Goal: Information Seeking & Learning: Learn about a topic

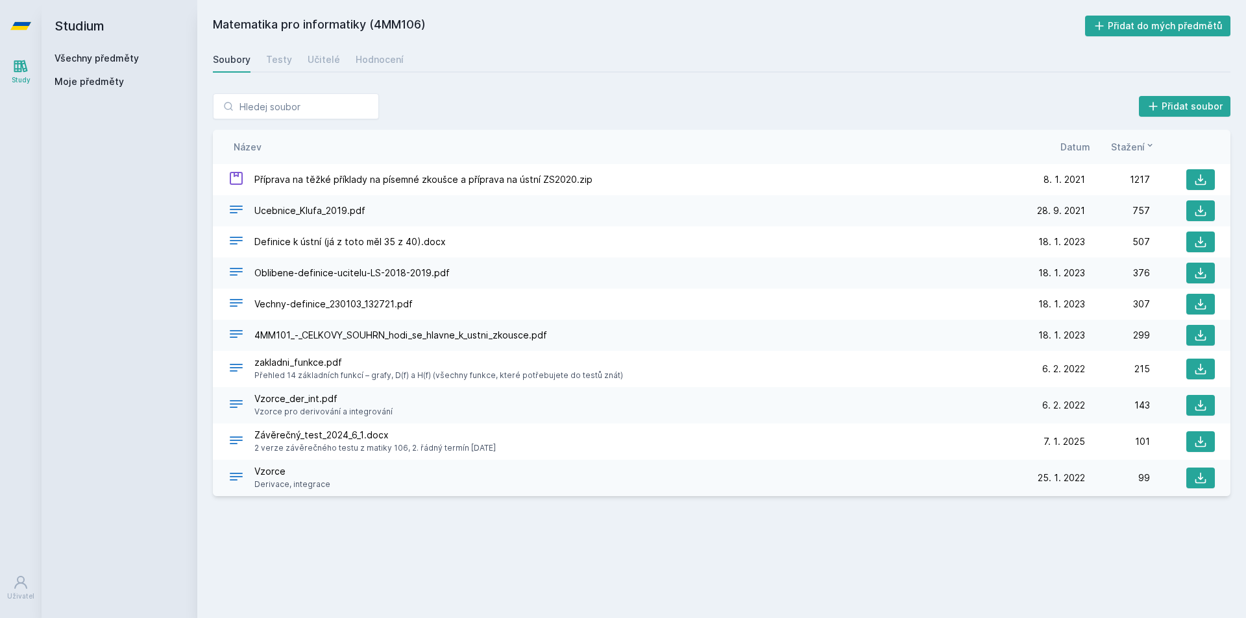
click at [84, 58] on link "Všechny předměty" at bounding box center [97, 58] width 84 height 11
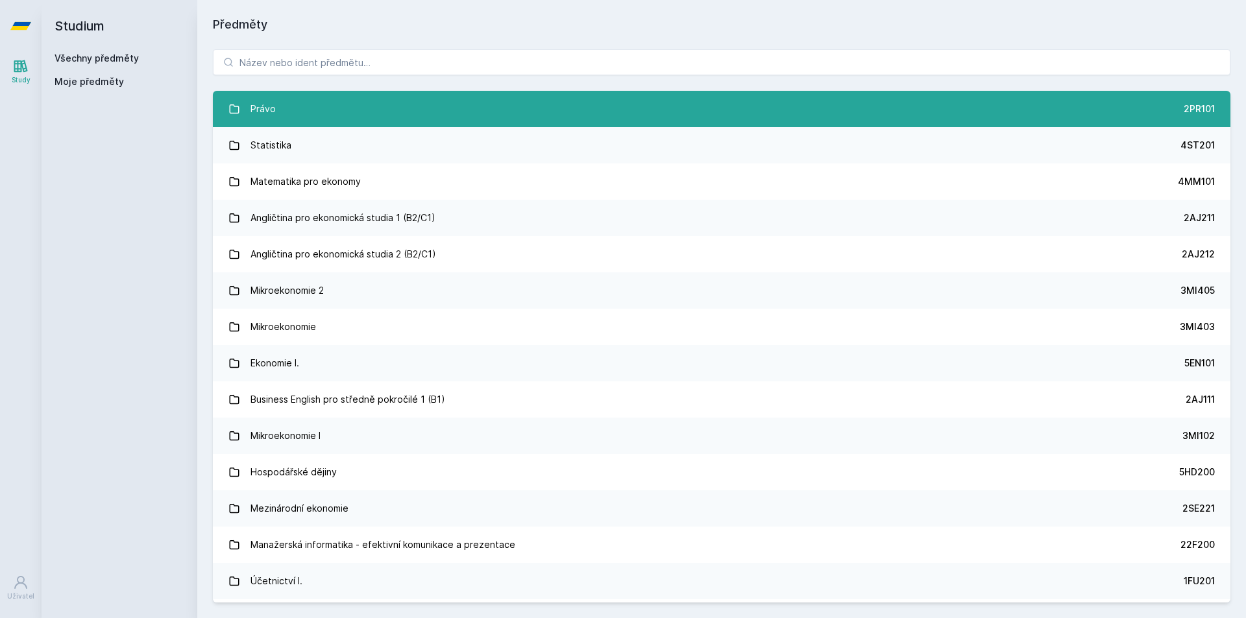
click at [355, 108] on link "Právo 2PR101" at bounding box center [722, 109] width 1018 height 36
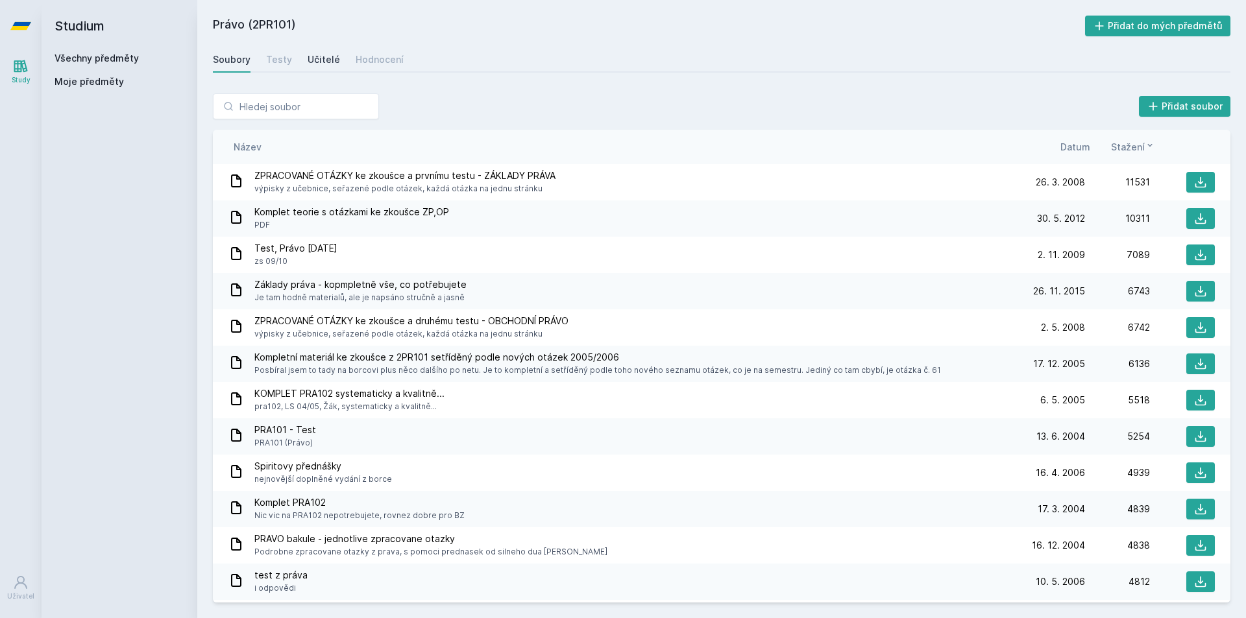
click at [328, 60] on div "Učitelé" at bounding box center [324, 59] width 32 height 13
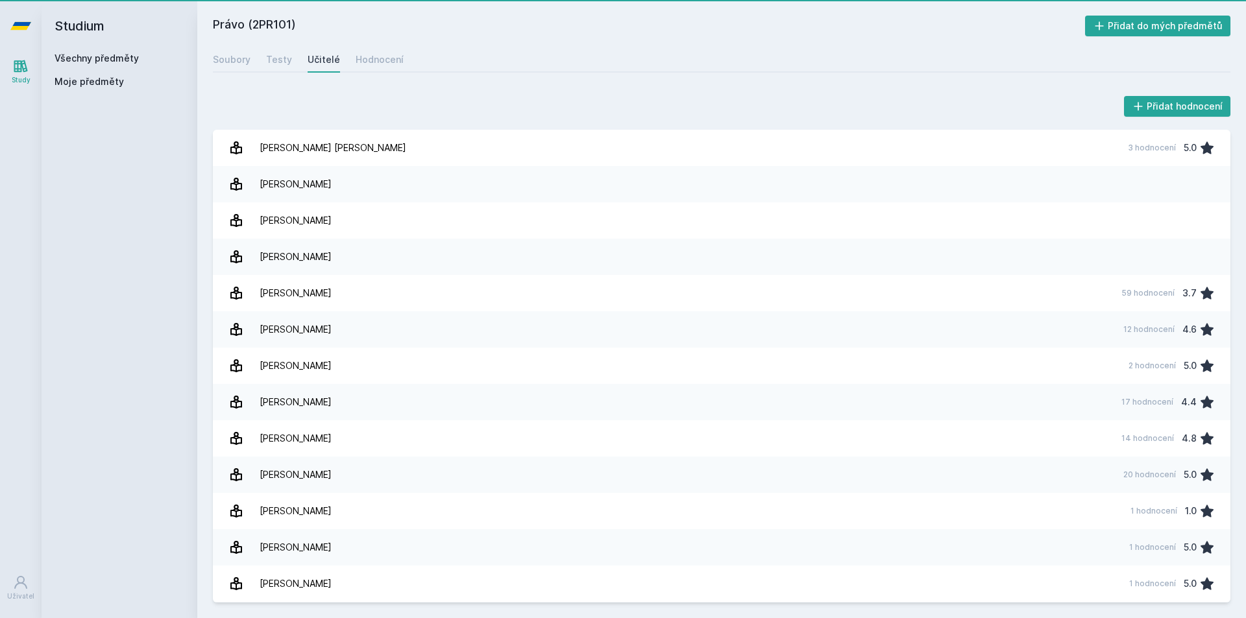
click at [328, 60] on div "Učitelé" at bounding box center [324, 59] width 32 height 13
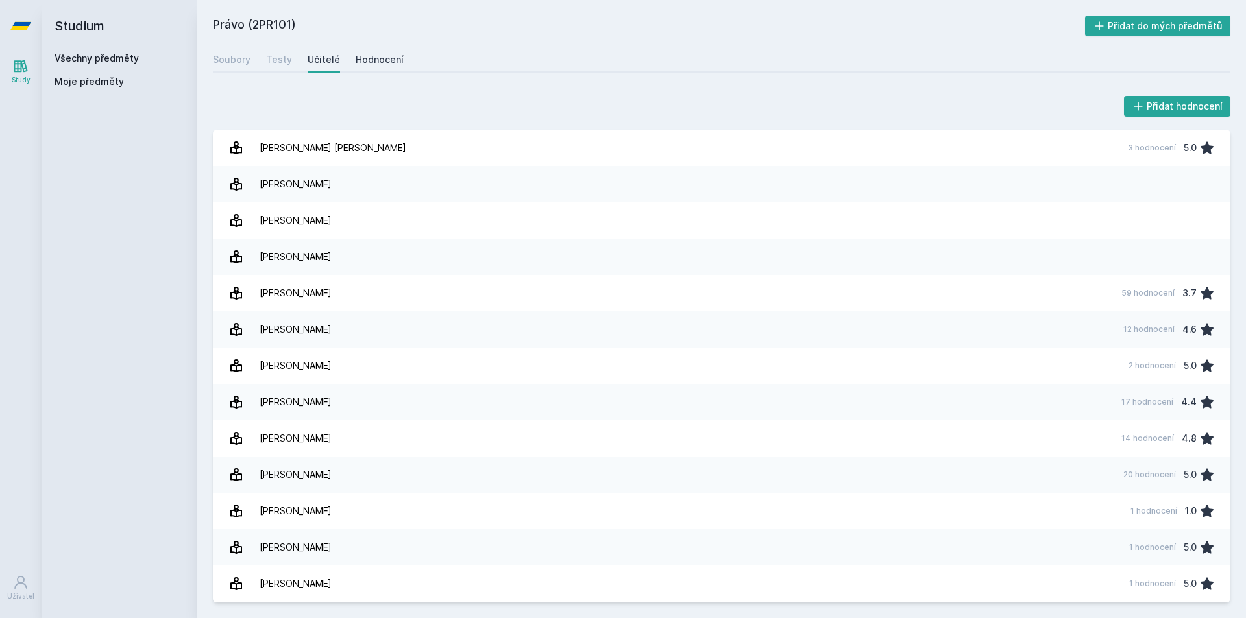
click at [361, 67] on link "Hodnocení" at bounding box center [380, 60] width 48 height 26
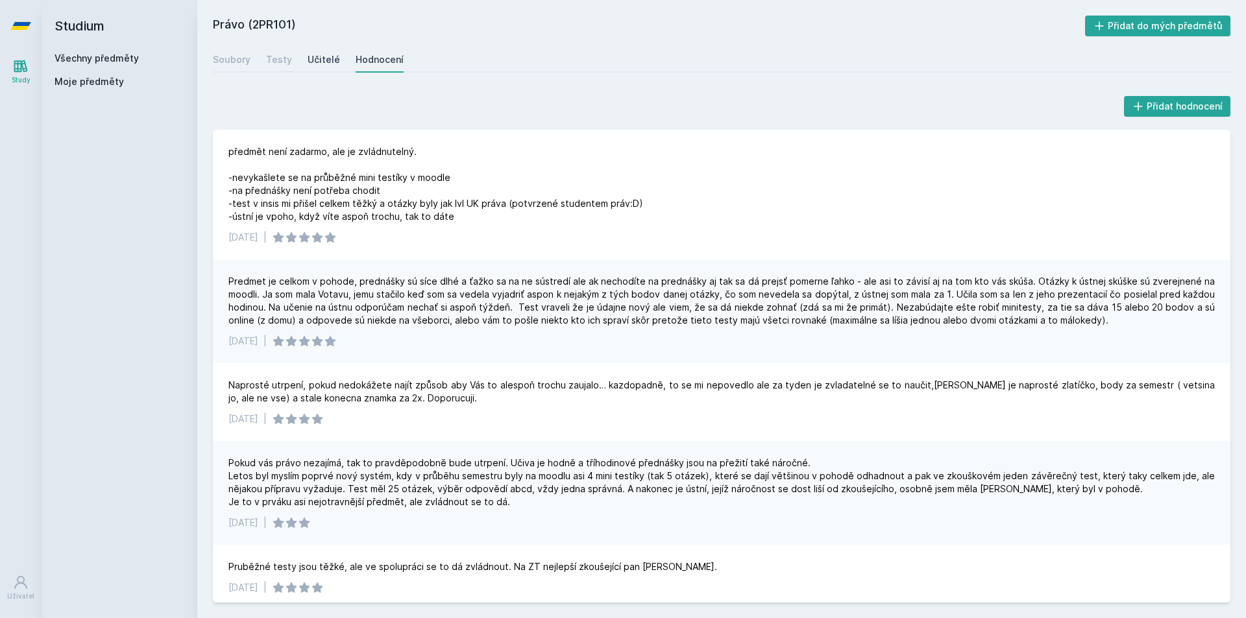
click at [318, 69] on link "Učitelé" at bounding box center [324, 60] width 32 height 26
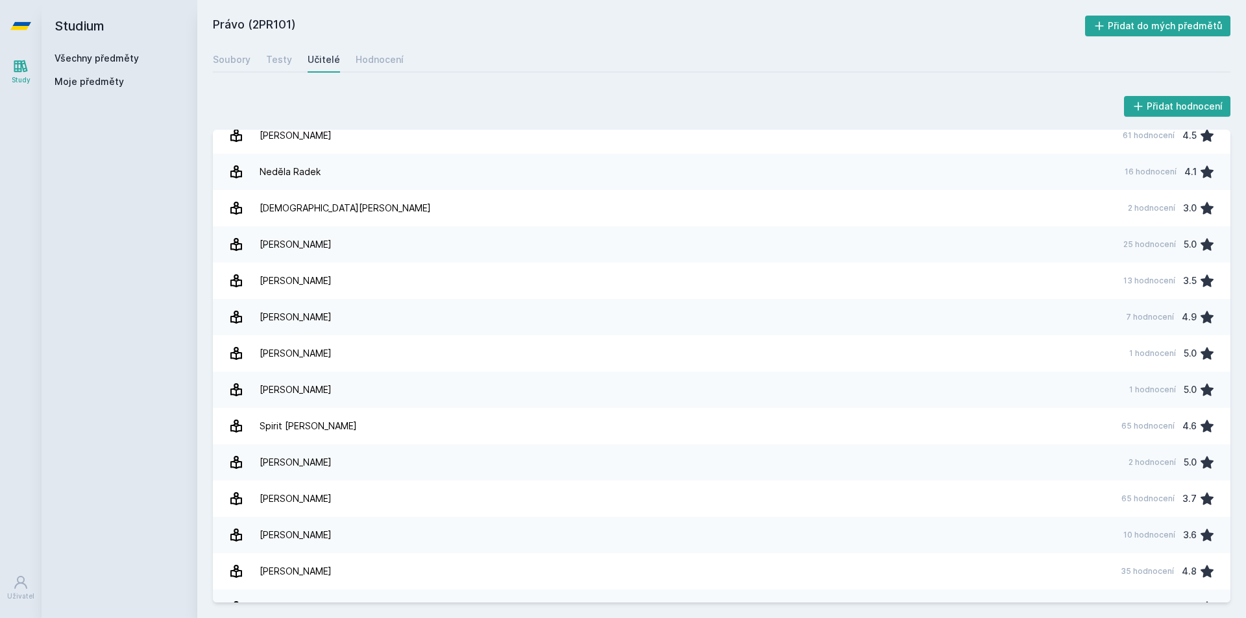
scroll to position [799, 0]
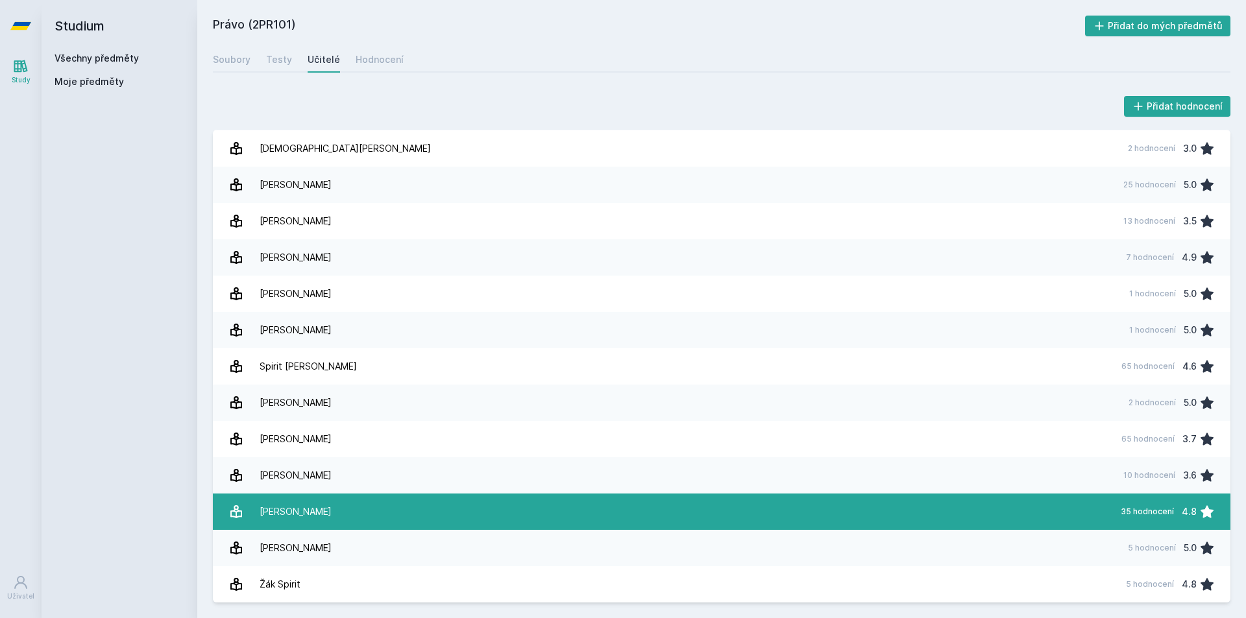
click at [556, 511] on link "[PERSON_NAME] 35 hodnocení 4.8" at bounding box center [722, 512] width 1018 height 36
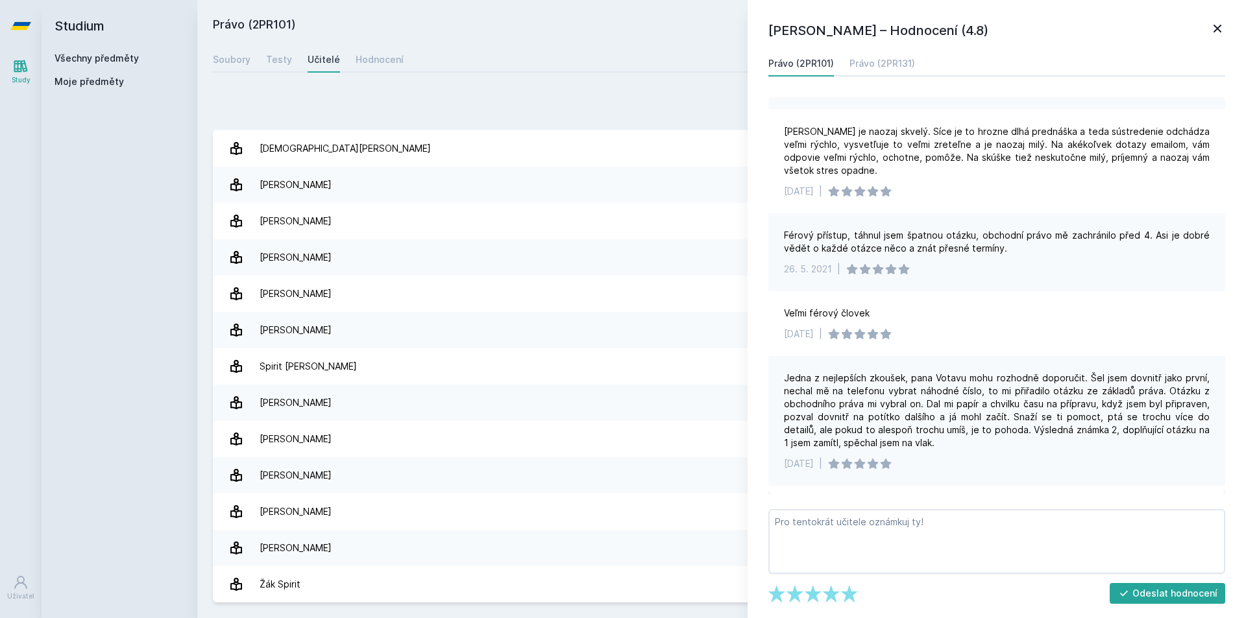
scroll to position [415, 0]
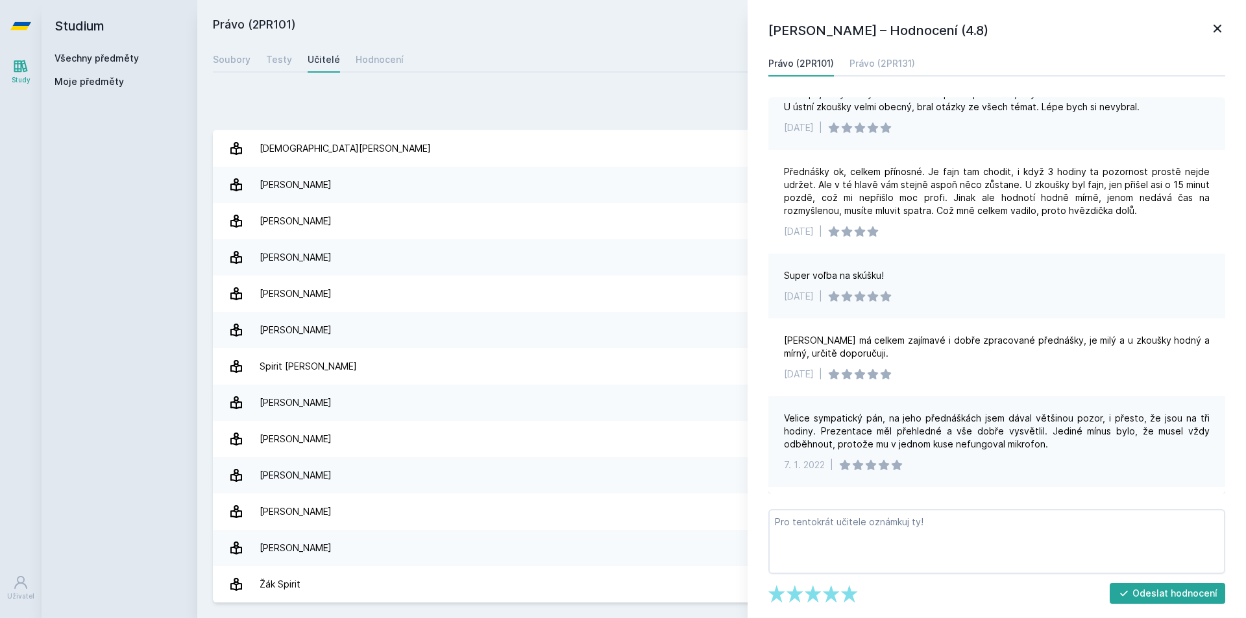
click at [1224, 26] on icon at bounding box center [1218, 29] width 16 height 16
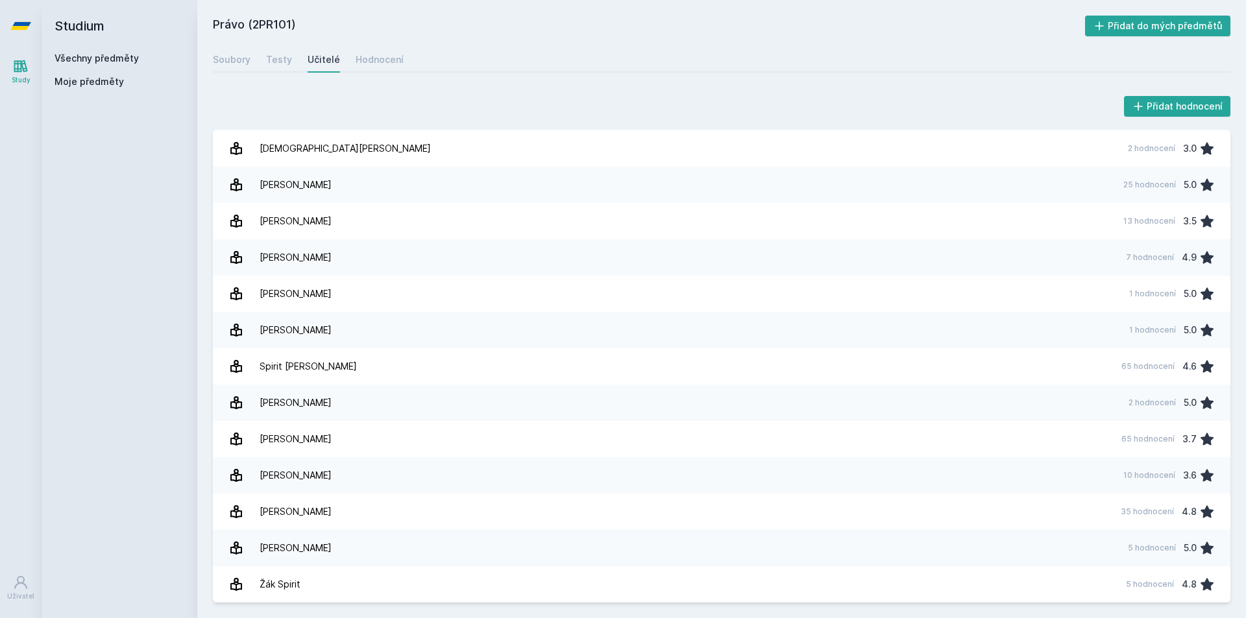
click at [259, 62] on div "Soubory Testy Učitelé Hodnocení" at bounding box center [722, 60] width 1018 height 26
click at [277, 69] on link "Testy" at bounding box center [279, 60] width 26 height 26
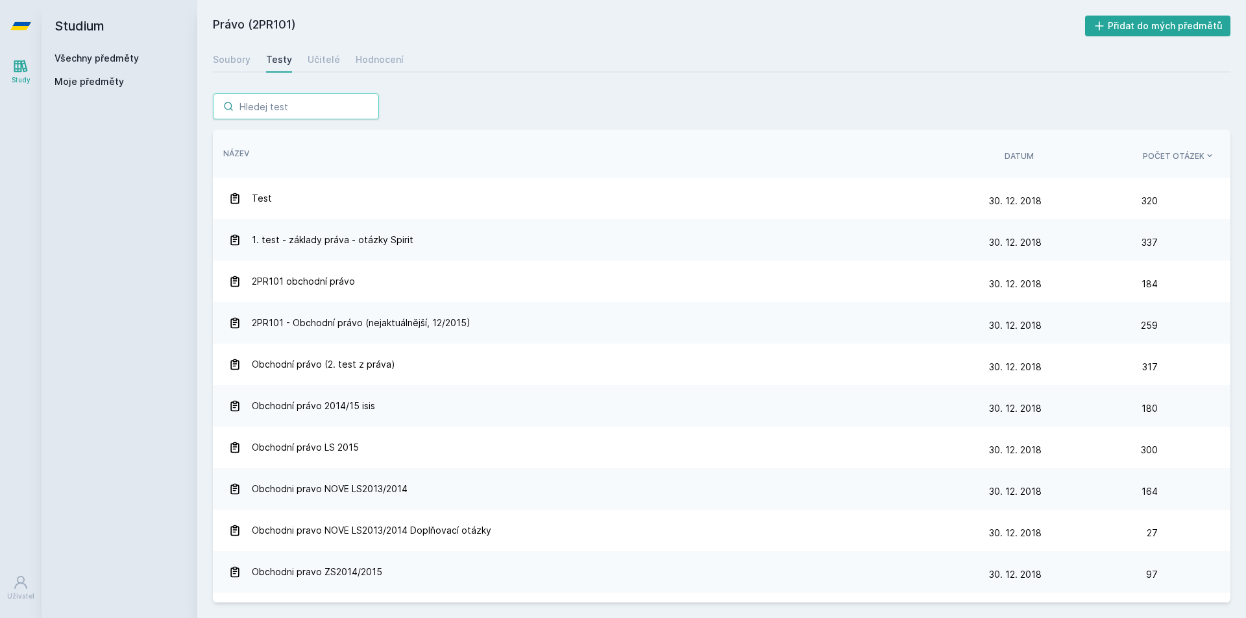
click at [317, 110] on input "search" at bounding box center [296, 106] width 166 height 26
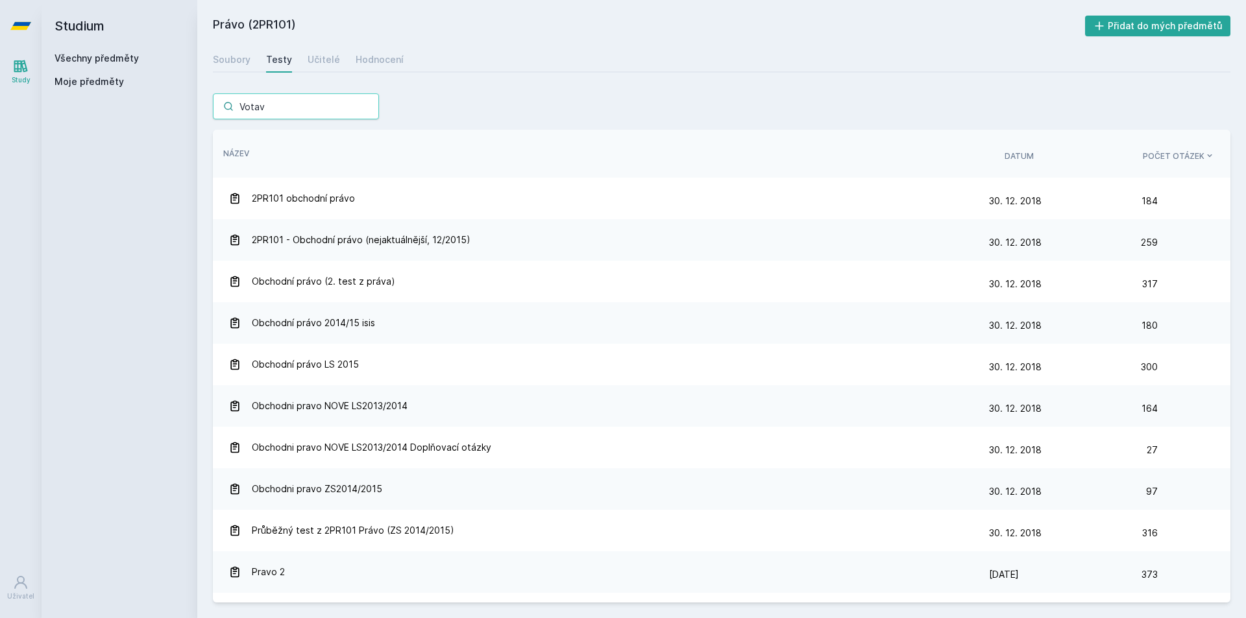
type input "Votava"
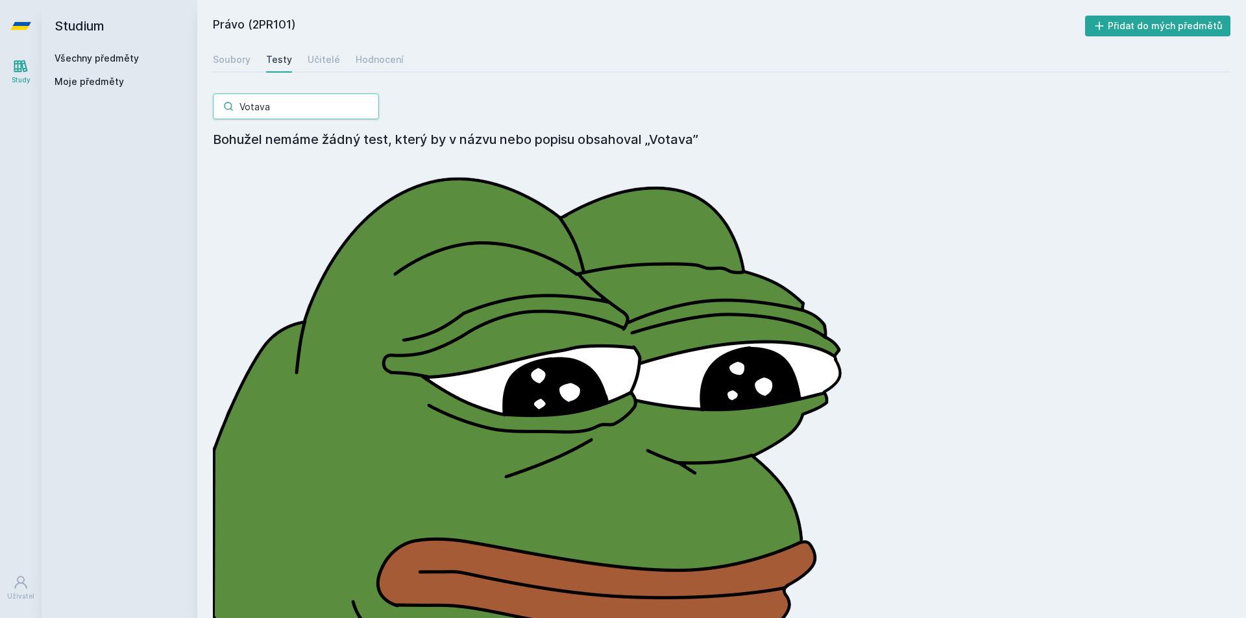
click at [367, 111] on input "Votava" at bounding box center [296, 106] width 166 height 26
click at [367, 109] on input "Votava" at bounding box center [296, 106] width 166 height 26
click at [367, 106] on input "Votava" at bounding box center [296, 106] width 166 height 26
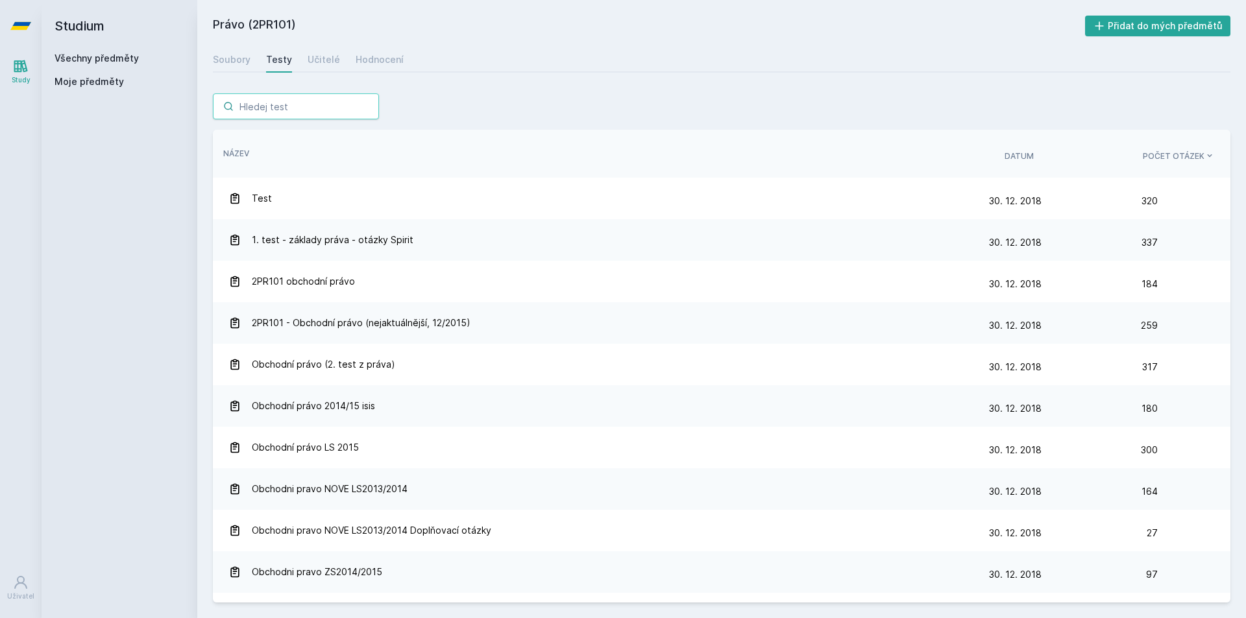
drag, startPoint x: 367, startPoint y: 106, endPoint x: 361, endPoint y: 97, distance: 11.2
click at [361, 97] on input "search" at bounding box center [296, 106] width 166 height 26
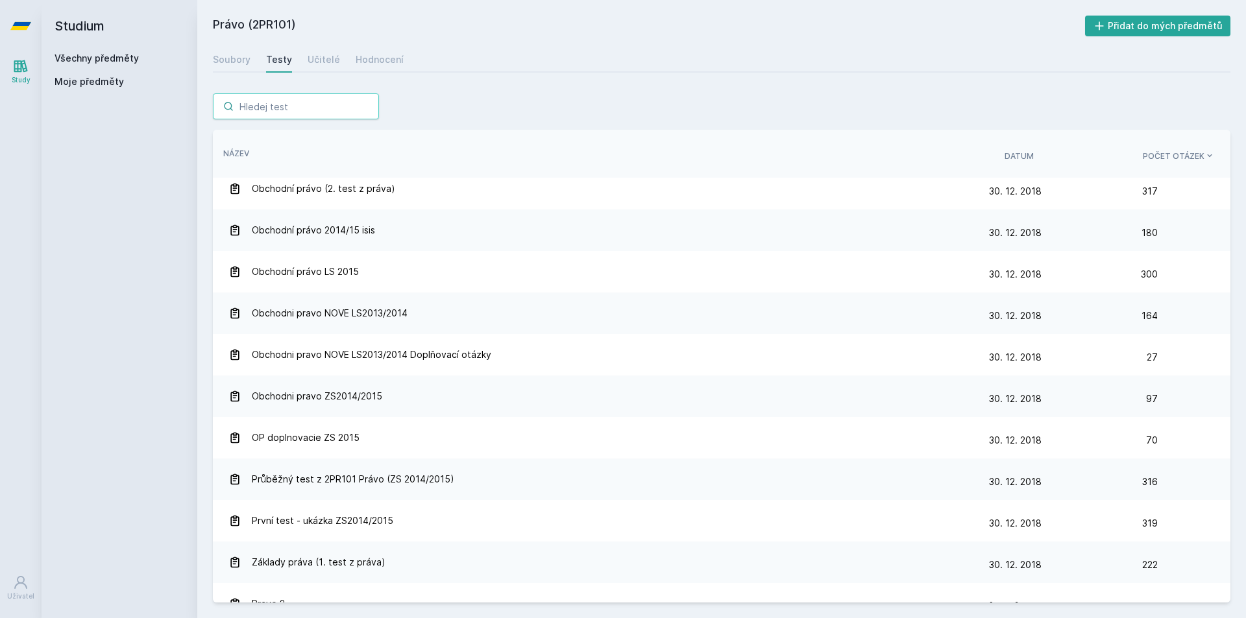
scroll to position [239, 0]
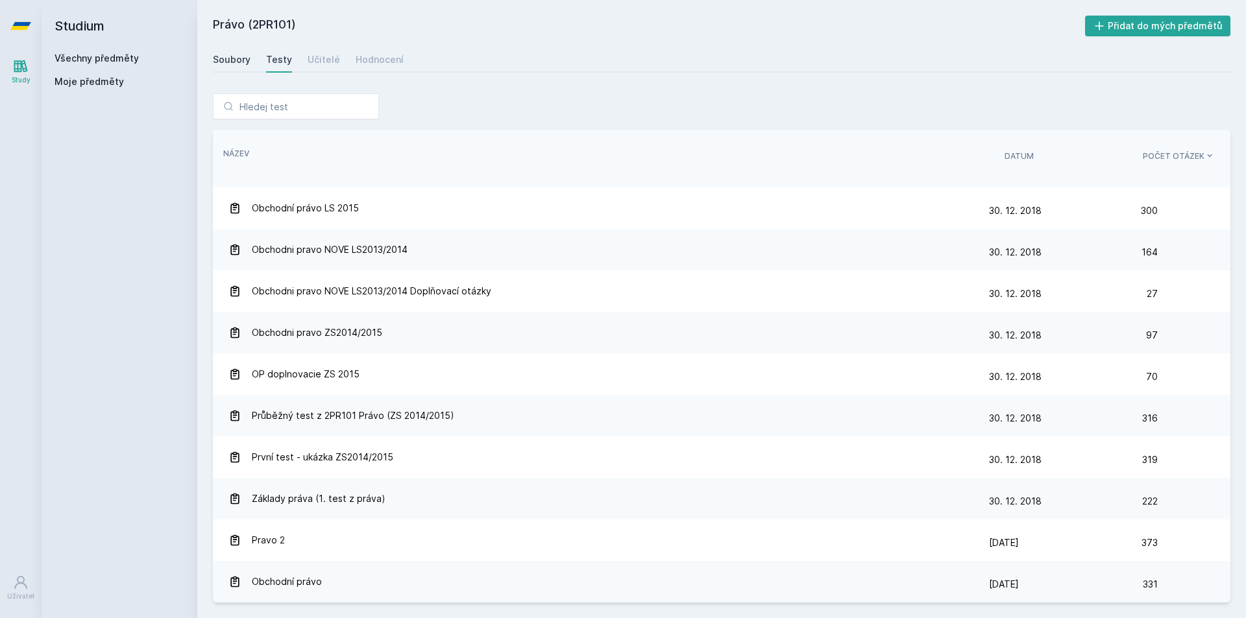
click at [220, 65] on div "Soubory" at bounding box center [232, 59] width 38 height 13
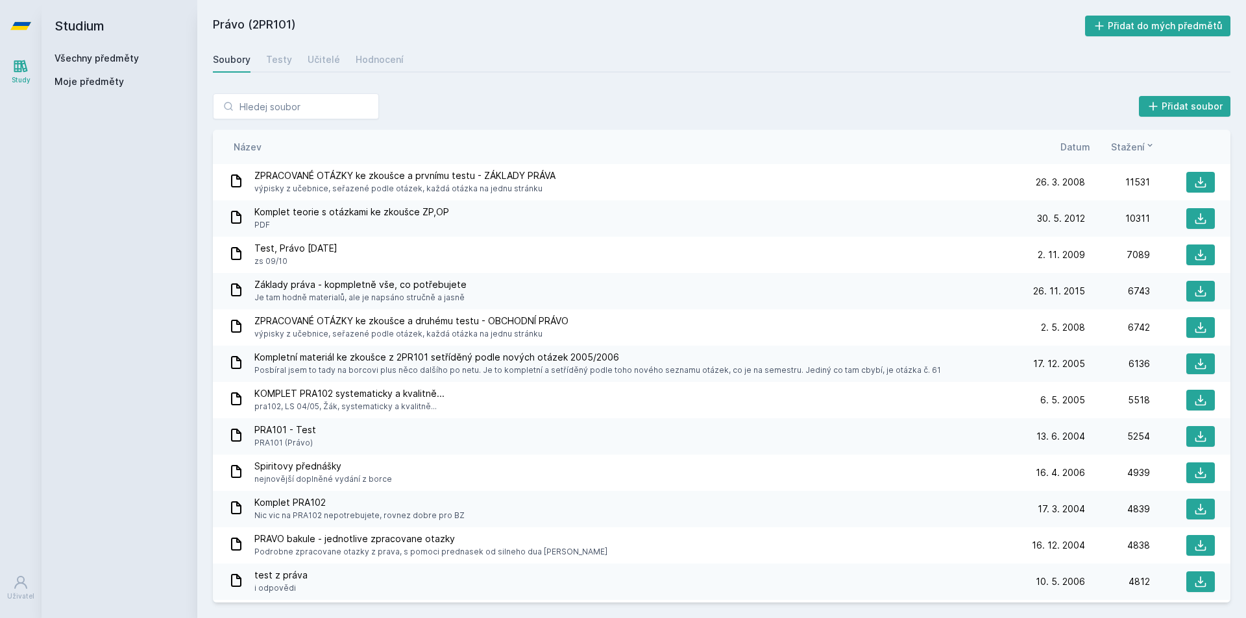
click at [220, 65] on div "Soubory" at bounding box center [232, 59] width 38 height 13
click at [110, 56] on link "Všechny předměty" at bounding box center [97, 58] width 84 height 11
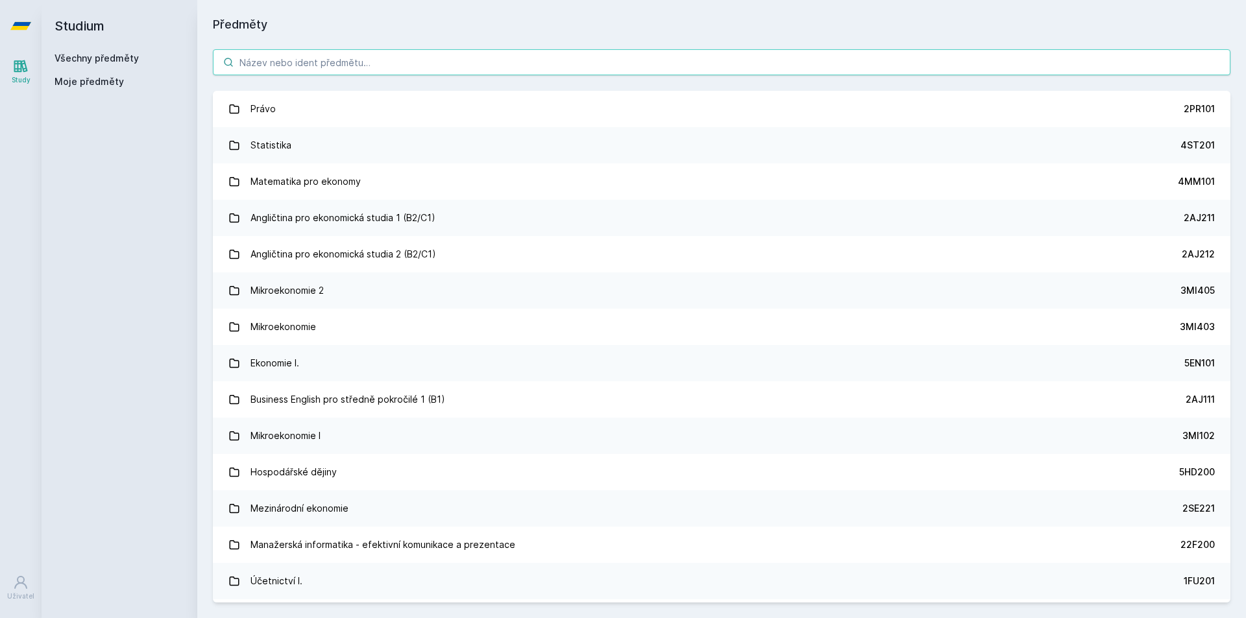
drag, startPoint x: 280, startPoint y: 72, endPoint x: 275, endPoint y: 66, distance: 8.3
click at [275, 66] on input "search" at bounding box center [722, 62] width 1018 height 26
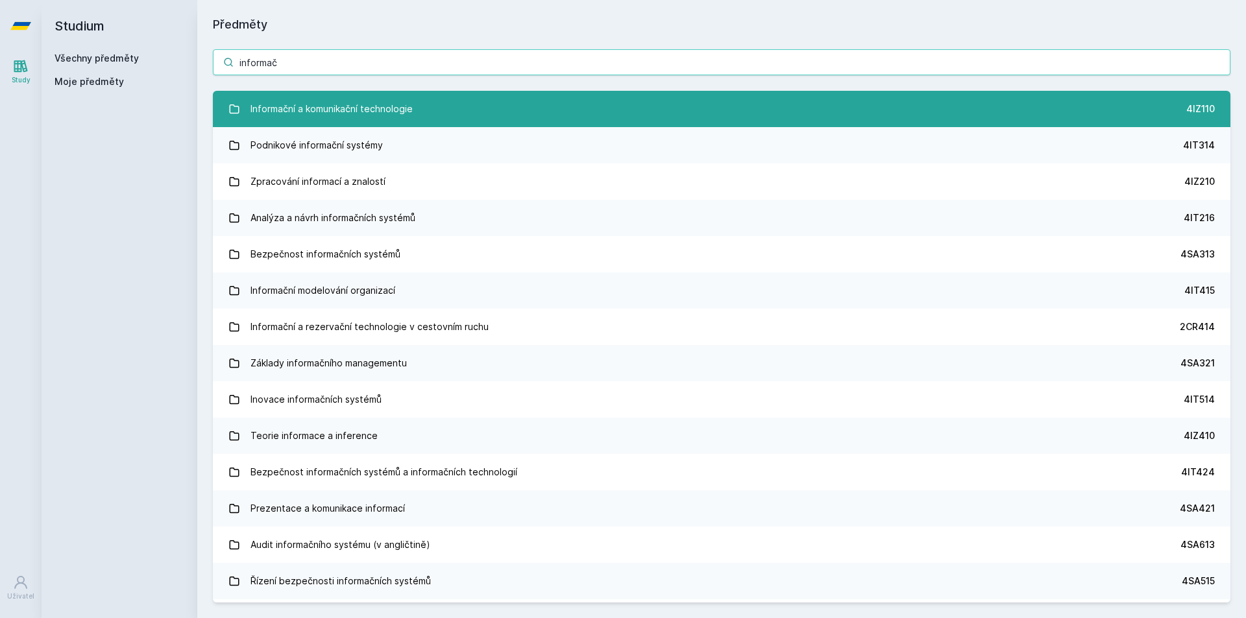
type input "informač"
click at [326, 107] on div "Informační a komunikační technologie" at bounding box center [332, 109] width 162 height 26
